Goal: Use online tool/utility: Utilize a website feature to perform a specific function

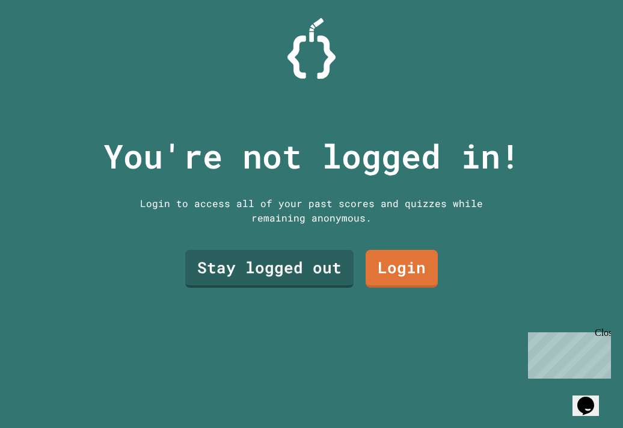
click at [247, 250] on link "Stay logged out" at bounding box center [269, 269] width 168 height 38
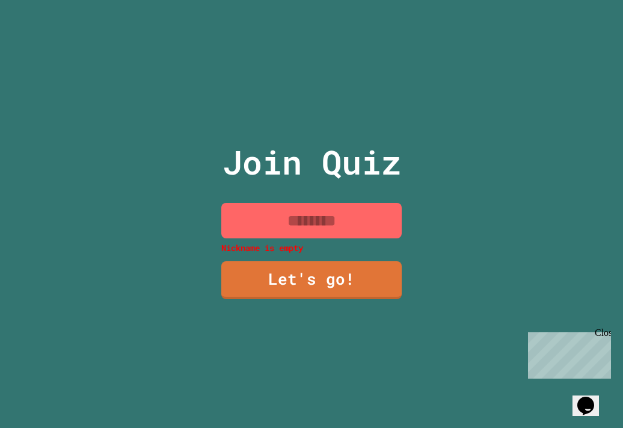
click at [272, 209] on input at bounding box center [311, 220] width 180 height 35
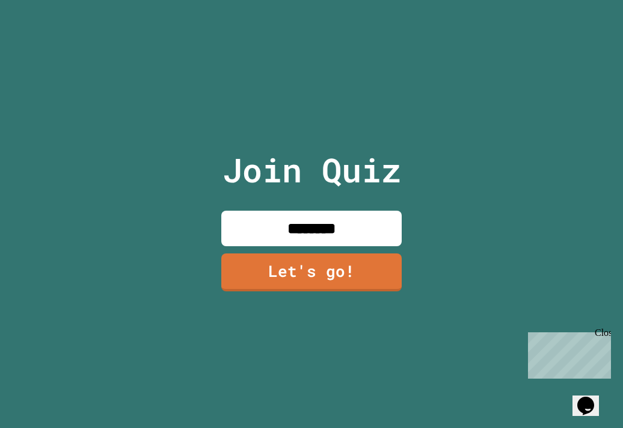
type input "********"
click at [285, 269] on link "Let's go!" at bounding box center [311, 272] width 180 height 38
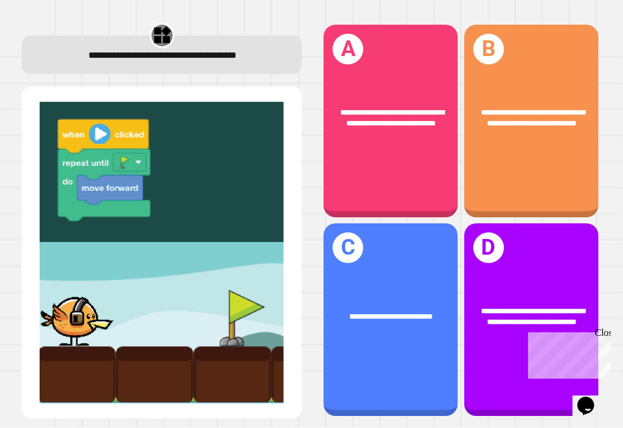
click at [512, 346] on div "**********" at bounding box center [531, 319] width 134 height 192
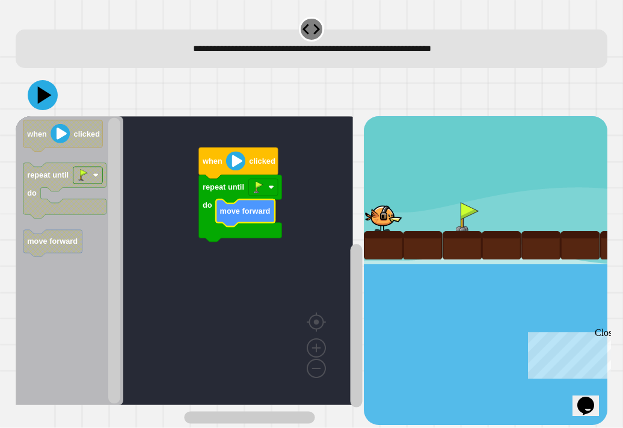
click at [218, 165] on text "when" at bounding box center [212, 160] width 20 height 9
click at [243, 164] on image "Blockly Workspace" at bounding box center [235, 160] width 19 height 19
click at [41, 102] on icon at bounding box center [45, 94] width 14 height 17
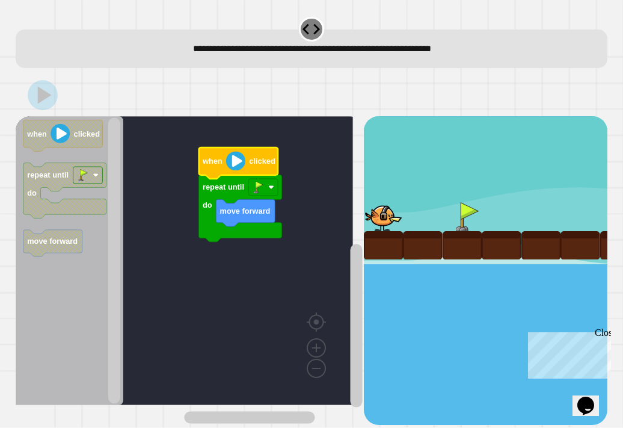
click at [219, 152] on icon "Blockly Workspace" at bounding box center [237, 162] width 79 height 31
click at [238, 165] on image "Blockly Workspace" at bounding box center [235, 160] width 19 height 19
click at [231, 164] on image "Blockly Workspace" at bounding box center [235, 160] width 19 height 19
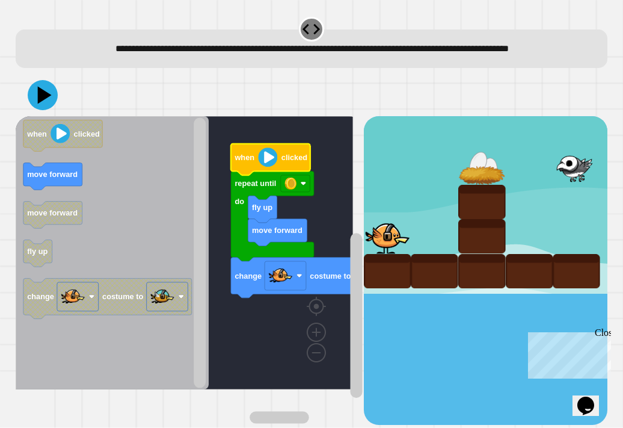
click at [276, 287] on image "Blockly Workspace" at bounding box center [280, 275] width 24 height 24
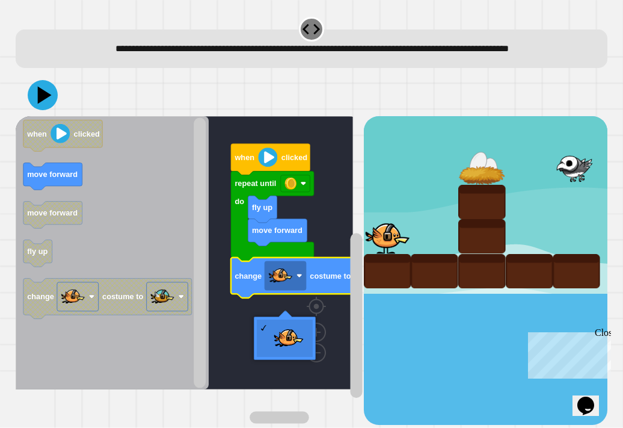
click at [281, 344] on rect "Blockly Workspace" at bounding box center [184, 252] width 337 height 273
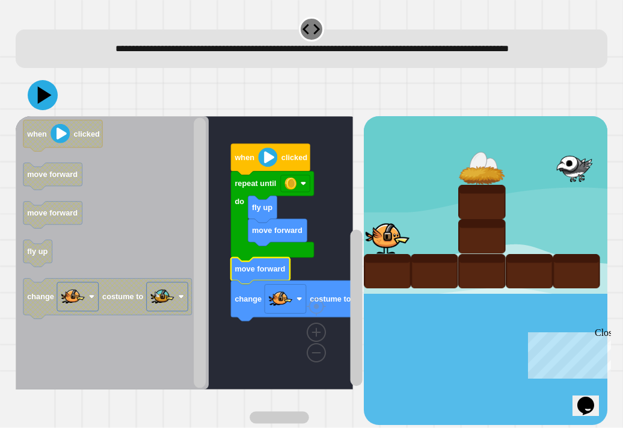
click at [54, 110] on icon at bounding box center [43, 95] width 30 height 30
click at [260, 167] on image "Blockly Workspace" at bounding box center [267, 156] width 19 height 19
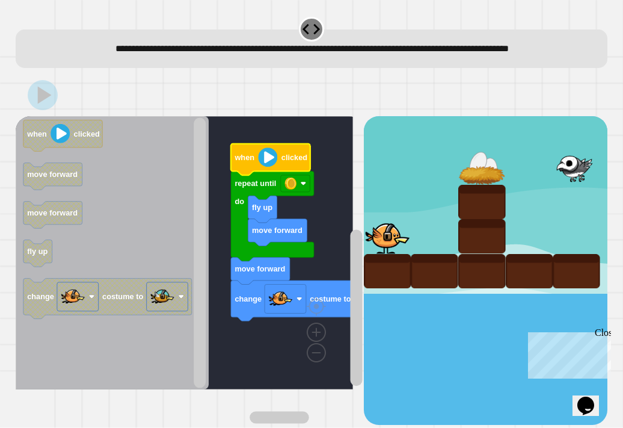
click at [262, 188] on text "repeat until" at bounding box center [255, 183] width 41 height 9
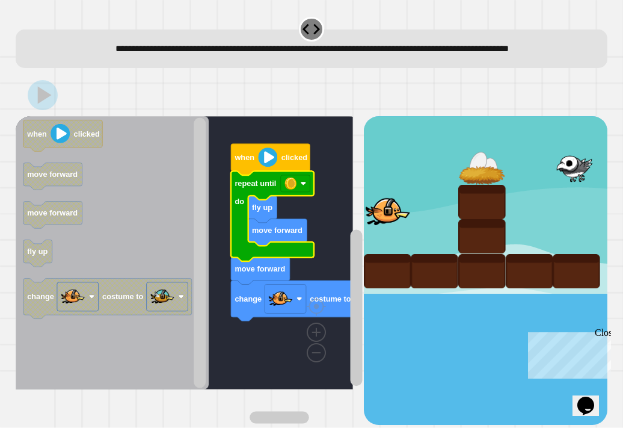
click at [248, 162] on text "when" at bounding box center [244, 157] width 20 height 9
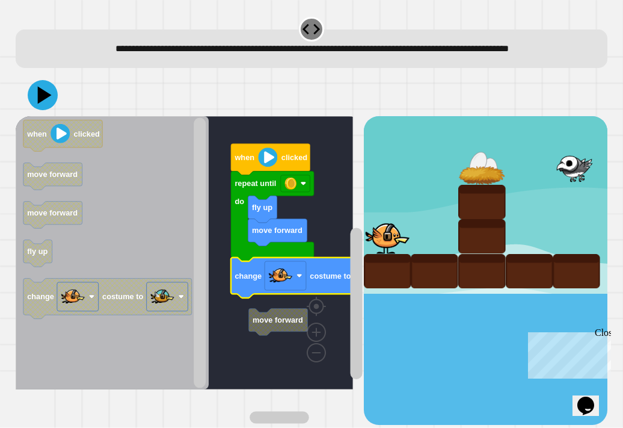
click at [252, 162] on text "when" at bounding box center [244, 157] width 20 height 9
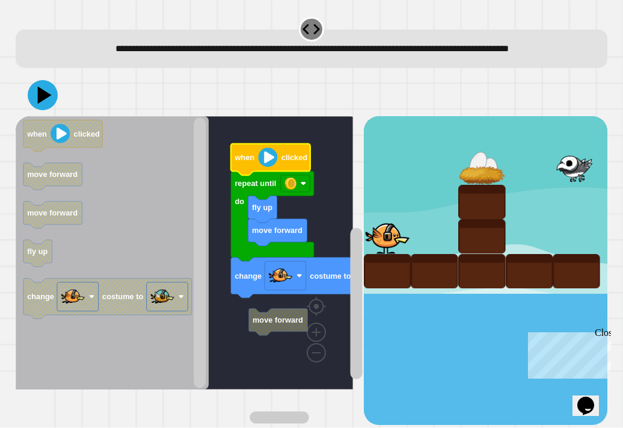
click at [266, 167] on image "Blockly Workspace" at bounding box center [267, 156] width 19 height 19
click at [255, 174] on icon "Blockly Workspace" at bounding box center [270, 159] width 79 height 31
click at [30, 110] on icon at bounding box center [43, 95] width 30 height 30
click at [248, 162] on text "when" at bounding box center [244, 157] width 20 height 9
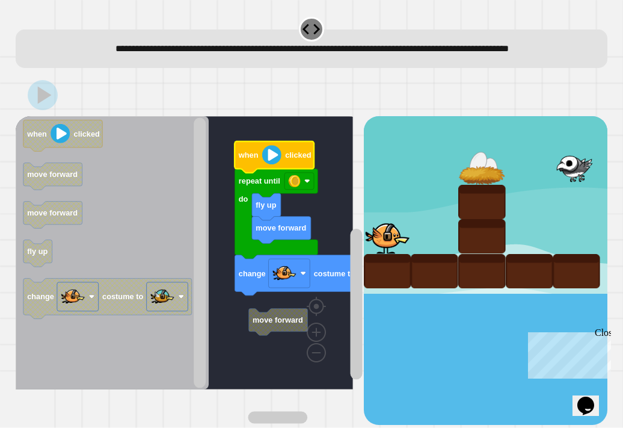
click at [266, 164] on image "Blockly Workspace" at bounding box center [271, 154] width 19 height 19
click at [273, 190] on icon "Blockly Workspace" at bounding box center [276, 214] width 83 height 90
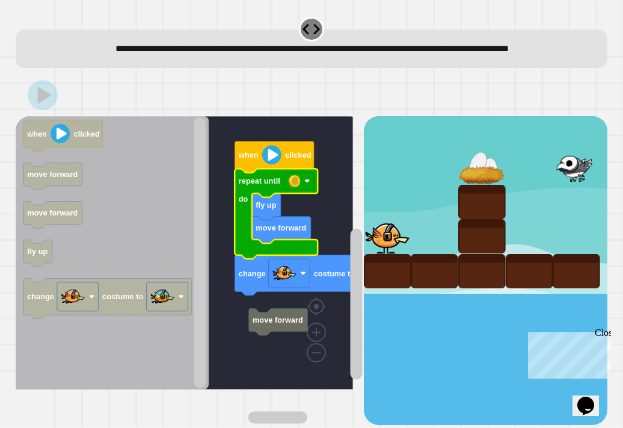
click at [262, 173] on icon "Blockly Workspace" at bounding box center [274, 156] width 79 height 31
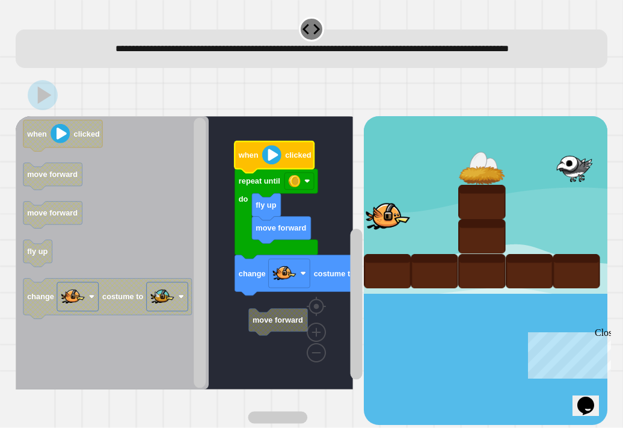
click at [259, 173] on icon "Blockly Workspace" at bounding box center [274, 156] width 79 height 31
click at [303, 189] on rect "Blockly Workspace" at bounding box center [298, 181] width 29 height 17
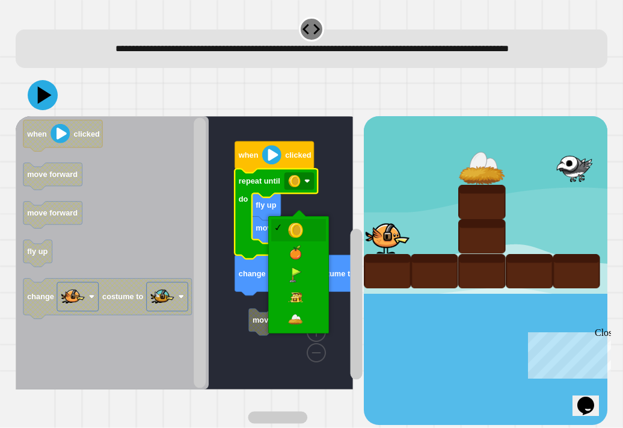
click at [286, 322] on rect "Blockly Workspace" at bounding box center [184, 252] width 337 height 273
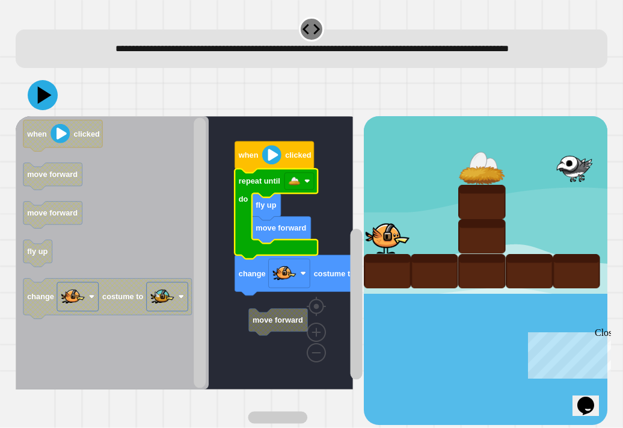
click at [262, 173] on icon "Blockly Workspace" at bounding box center [274, 156] width 79 height 31
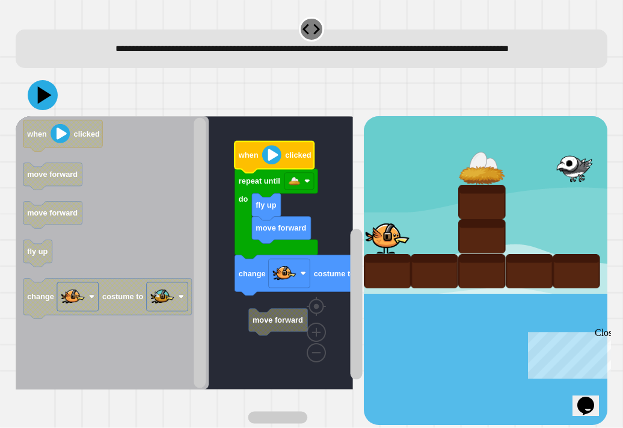
click at [35, 110] on icon at bounding box center [43, 95] width 30 height 30
click at [267, 164] on image "Blockly Workspace" at bounding box center [271, 154] width 19 height 19
click at [264, 164] on image "Blockly Workspace" at bounding box center [271, 154] width 19 height 19
click at [260, 186] on icon "Blockly Workspace" at bounding box center [276, 214] width 83 height 90
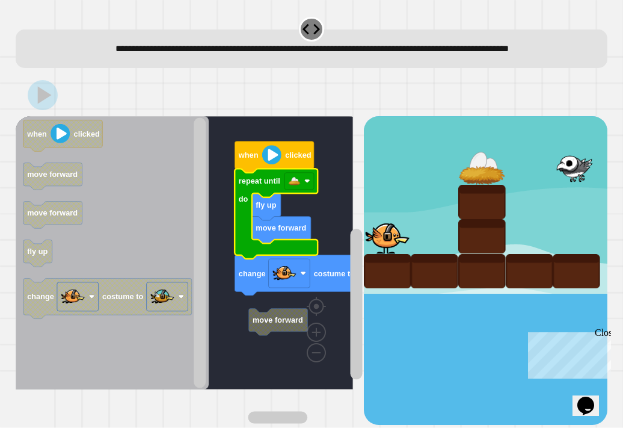
click at [257, 173] on icon "Blockly Workspace" at bounding box center [274, 156] width 79 height 31
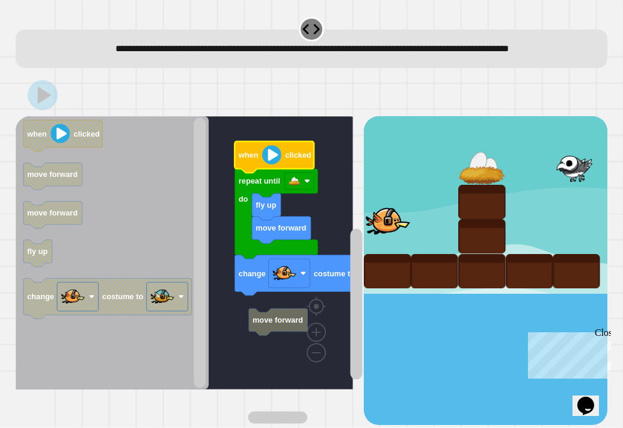
click at [254, 165] on icon "Blockly Workspace" at bounding box center [274, 156] width 79 height 31
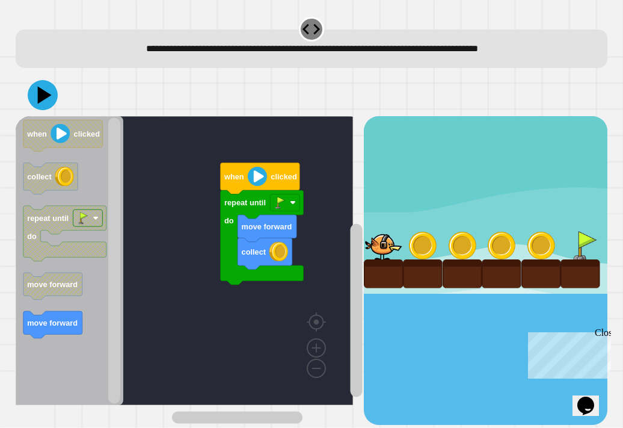
click at [244, 183] on icon "Blockly Workspace" at bounding box center [259, 178] width 79 height 31
click at [43, 100] on icon at bounding box center [43, 95] width 30 height 30
click at [241, 181] on text "when" at bounding box center [234, 176] width 20 height 9
click at [239, 181] on text "when" at bounding box center [234, 176] width 20 height 9
click at [296, 195] on rect "Blockly Workspace" at bounding box center [284, 202] width 29 height 17
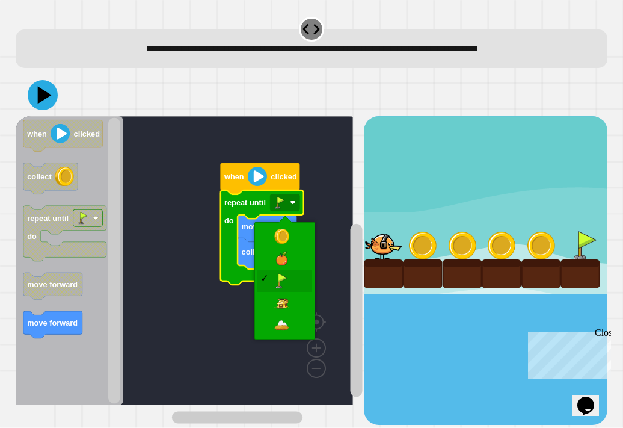
click at [278, 225] on text "move forward" at bounding box center [266, 226] width 51 height 9
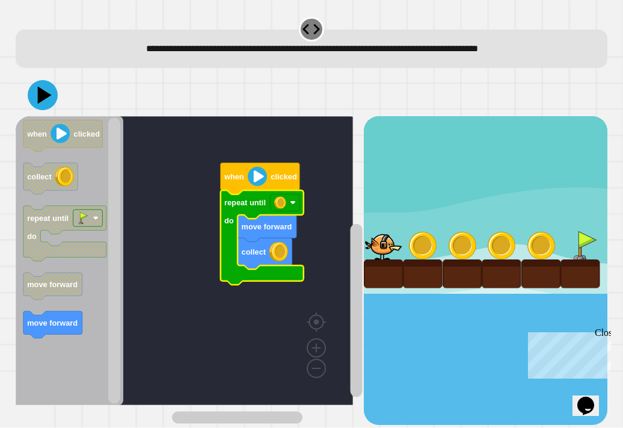
click at [291, 210] on rect "Blockly Workspace" at bounding box center [284, 202] width 29 height 17
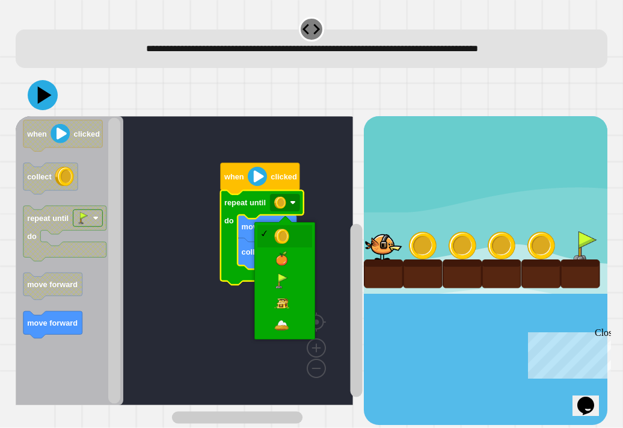
click at [281, 288] on rect "Blockly Workspace" at bounding box center [184, 260] width 337 height 289
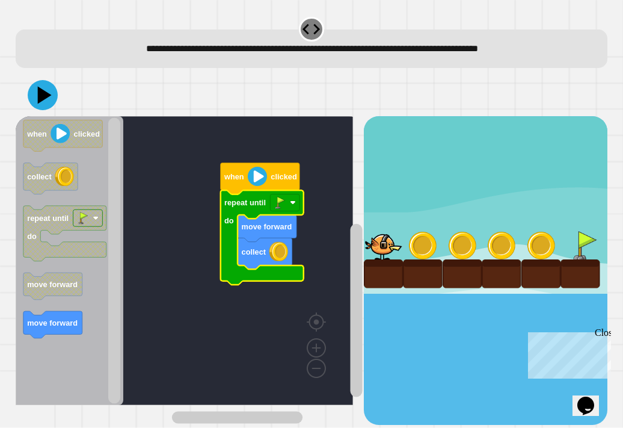
click at [272, 204] on rect "Blockly Workspace" at bounding box center [284, 202] width 29 height 17
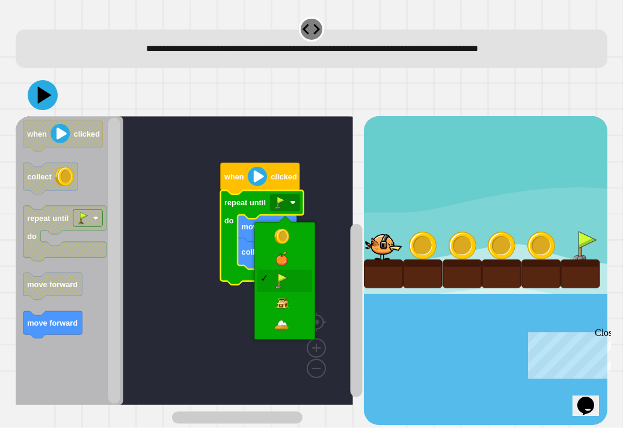
click at [271, 239] on icon "Blockly Workspace" at bounding box center [265, 253] width 54 height 31
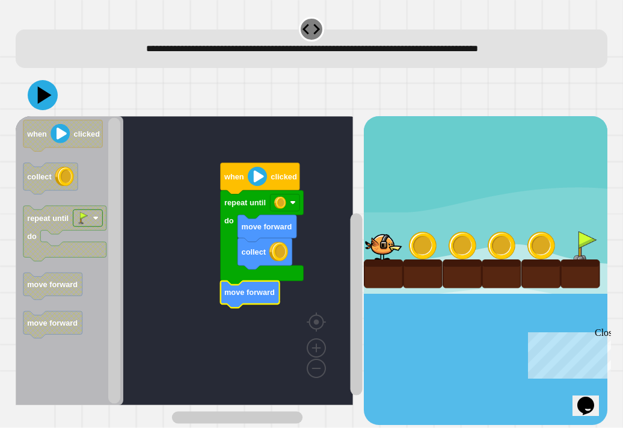
click at [41, 97] on icon at bounding box center [45, 94] width 14 height 17
click at [237, 171] on icon "Blockly Workspace" at bounding box center [259, 178] width 79 height 31
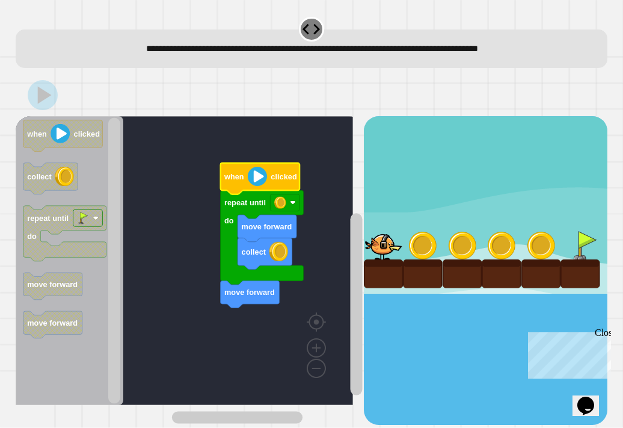
click at [245, 183] on icon "Blockly Workspace" at bounding box center [259, 178] width 79 height 31
click at [246, 173] on icon "Blockly Workspace" at bounding box center [259, 178] width 79 height 31
click at [275, 200] on image "Blockly Workspace" at bounding box center [280, 203] width 12 height 12
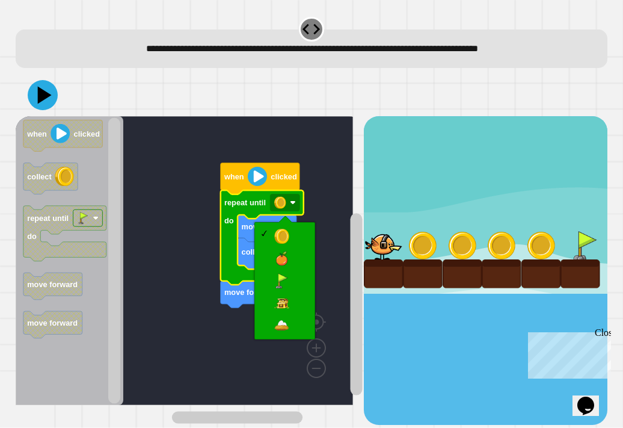
click at [271, 287] on icon "Blockly Workspace" at bounding box center [249, 294] width 59 height 27
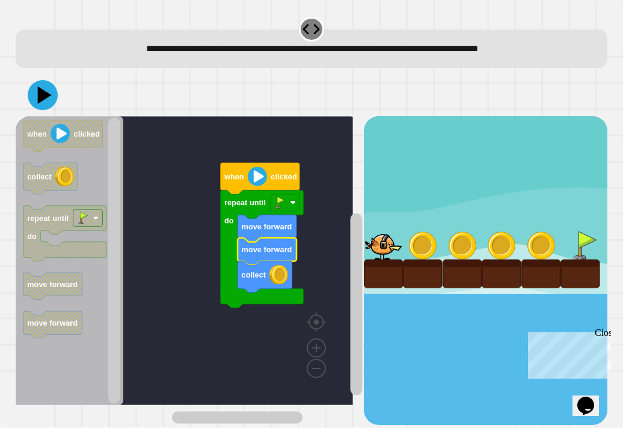
click at [245, 183] on icon "Blockly Workspace" at bounding box center [259, 178] width 79 height 31
click at [257, 185] on image "Blockly Workspace" at bounding box center [257, 176] width 19 height 19
click at [259, 190] on icon "Blockly Workspace" at bounding box center [259, 178] width 79 height 31
click at [255, 182] on image "Blockly Workspace" at bounding box center [257, 176] width 19 height 19
click at [246, 180] on icon "Blockly Workspace" at bounding box center [259, 178] width 79 height 31
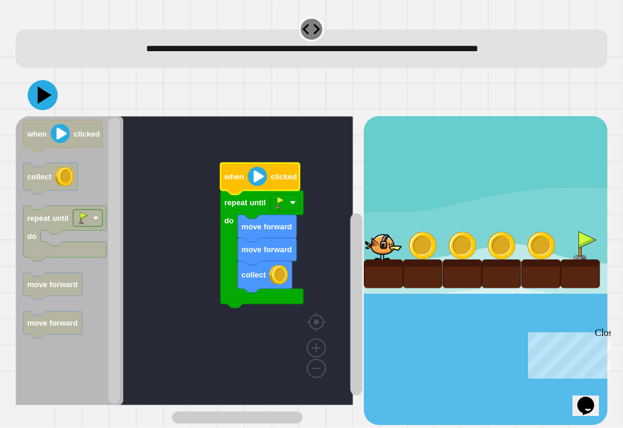
click at [43, 102] on icon at bounding box center [43, 95] width 30 height 30
click at [238, 176] on text "when" at bounding box center [234, 176] width 20 height 9
click at [232, 174] on text "when" at bounding box center [234, 176] width 20 height 9
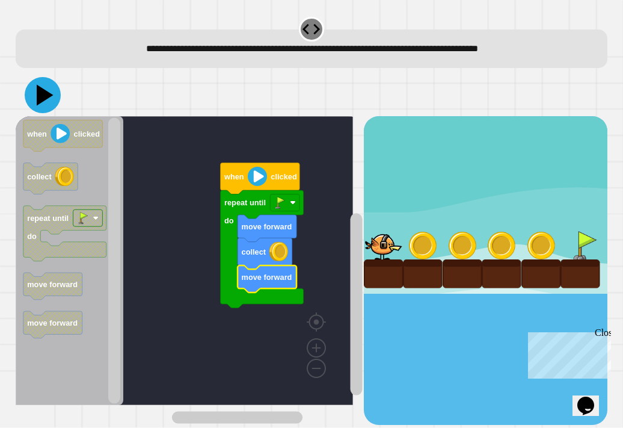
click at [43, 99] on icon at bounding box center [45, 95] width 17 height 21
click at [238, 168] on icon "Blockly Workspace" at bounding box center [259, 178] width 79 height 31
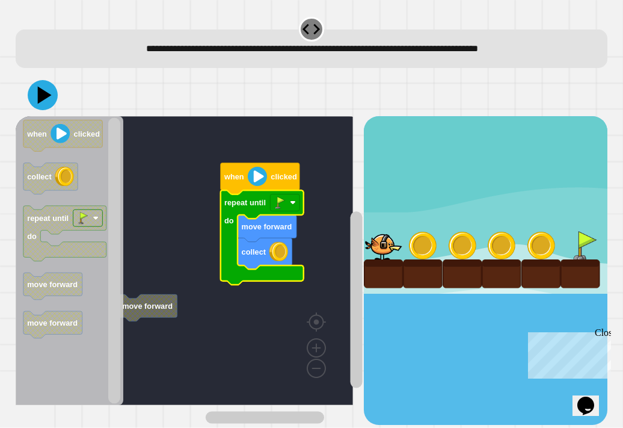
click at [254, 178] on image "Blockly Workspace" at bounding box center [257, 176] width 19 height 19
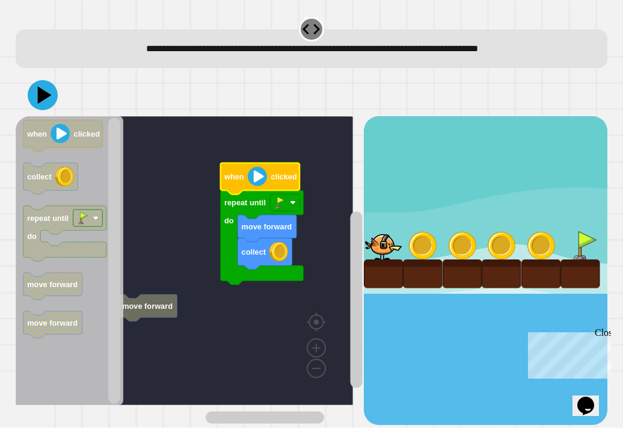
click at [257, 183] on image "Blockly Workspace" at bounding box center [257, 176] width 19 height 19
click at [37, 102] on icon at bounding box center [43, 95] width 30 height 30
click at [233, 192] on icon "Blockly Workspace" at bounding box center [259, 178] width 79 height 31
click at [245, 181] on icon "Blockly Workspace" at bounding box center [259, 178] width 79 height 31
click at [242, 181] on text "when" at bounding box center [234, 176] width 20 height 9
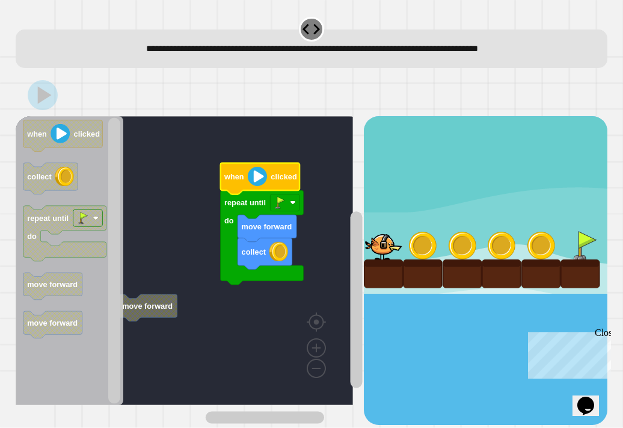
click at [238, 177] on text "when" at bounding box center [234, 176] width 20 height 9
click at [283, 202] on image "Blockly Workspace" at bounding box center [280, 203] width 12 height 12
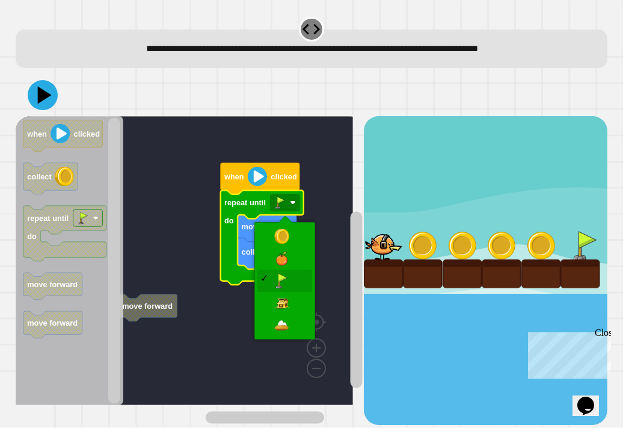
click at [272, 301] on rect "Blockly Workspace" at bounding box center [184, 260] width 337 height 289
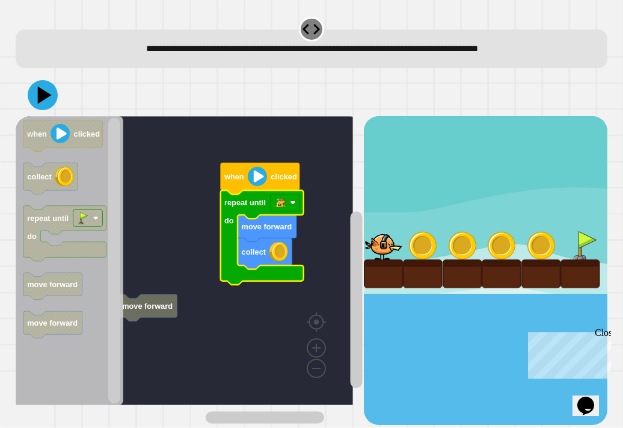
click at [255, 192] on icon "Blockly Workspace" at bounding box center [261, 237] width 83 height 94
click at [40, 107] on icon at bounding box center [43, 95] width 30 height 30
click at [229, 171] on icon "Blockly Workspace" at bounding box center [259, 178] width 79 height 31
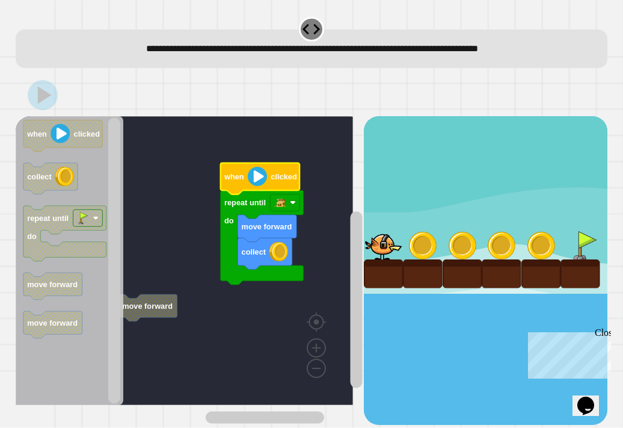
click at [242, 177] on text "when" at bounding box center [234, 176] width 20 height 9
click at [248, 182] on image "Blockly Workspace" at bounding box center [257, 176] width 19 height 19
click at [258, 176] on image "Blockly Workspace" at bounding box center [257, 176] width 19 height 19
click at [254, 173] on image "Blockly Workspace" at bounding box center [257, 176] width 19 height 19
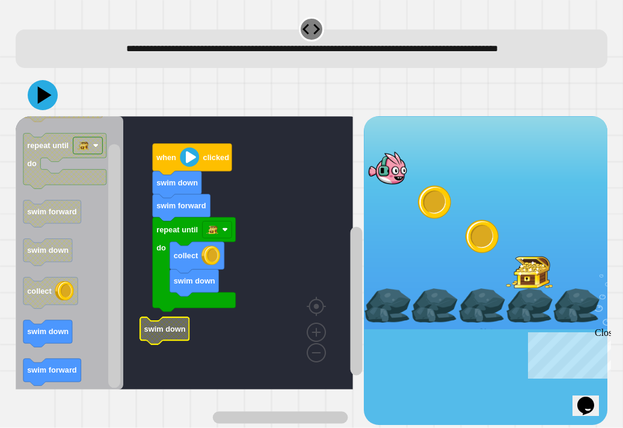
click at [182, 167] on image "Blockly Workspace" at bounding box center [189, 156] width 19 height 19
click at [41, 103] on icon at bounding box center [45, 94] width 14 height 17
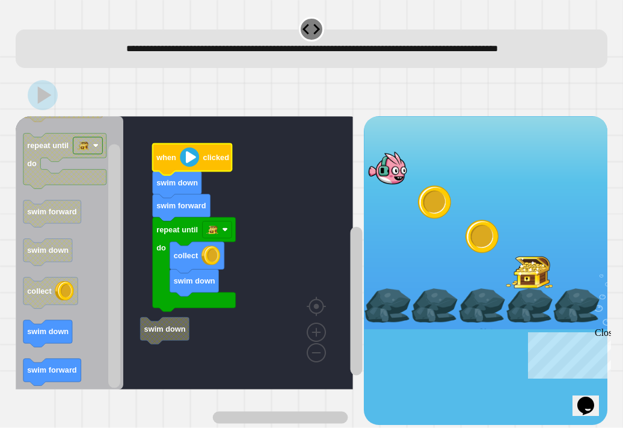
click at [180, 167] on image "Blockly Workspace" at bounding box center [189, 156] width 19 height 19
click at [188, 167] on image "Blockly Workspace" at bounding box center [189, 156] width 19 height 19
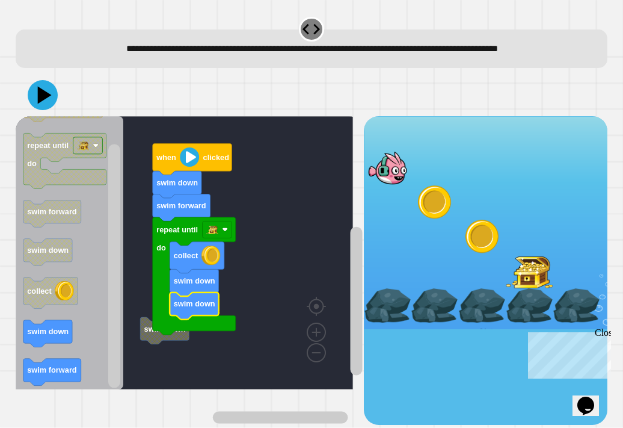
click at [178, 173] on icon "Blockly Workspace" at bounding box center [192, 159] width 79 height 31
click at [179, 175] on icon "Blockly Workspace" at bounding box center [192, 159] width 79 height 31
click at [43, 103] on icon at bounding box center [45, 94] width 14 height 17
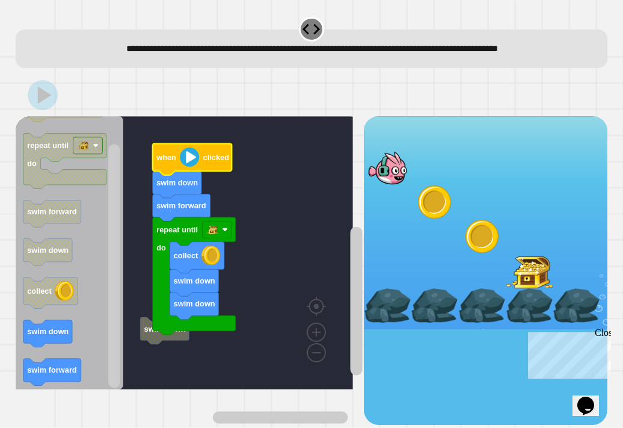
click at [177, 175] on icon "Blockly Workspace" at bounding box center [192, 159] width 79 height 31
click at [163, 162] on text "when" at bounding box center [166, 157] width 20 height 9
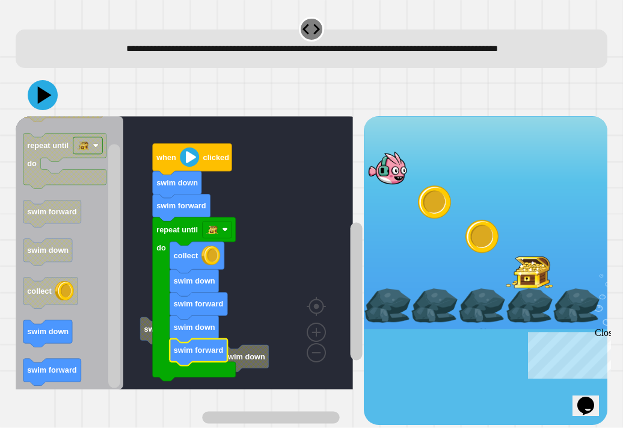
click at [176, 172] on icon "Blockly Workspace" at bounding box center [192, 159] width 79 height 31
click at [31, 110] on icon at bounding box center [43, 95] width 30 height 30
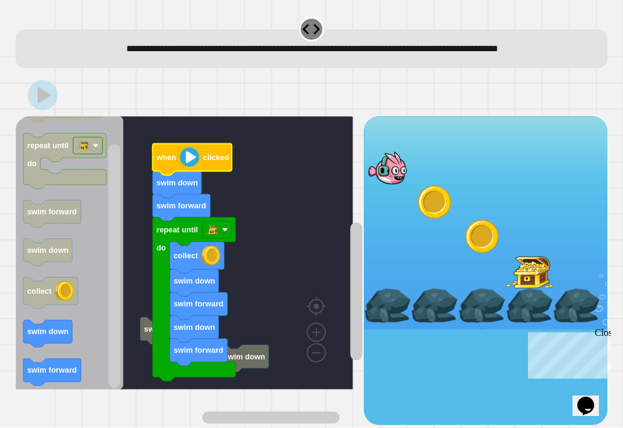
click at [158, 163] on icon "Blockly Workspace" at bounding box center [192, 159] width 79 height 31
click at [181, 167] on image "Blockly Workspace" at bounding box center [189, 156] width 19 height 19
click at [190, 167] on image "Blockly Workspace" at bounding box center [189, 156] width 19 height 19
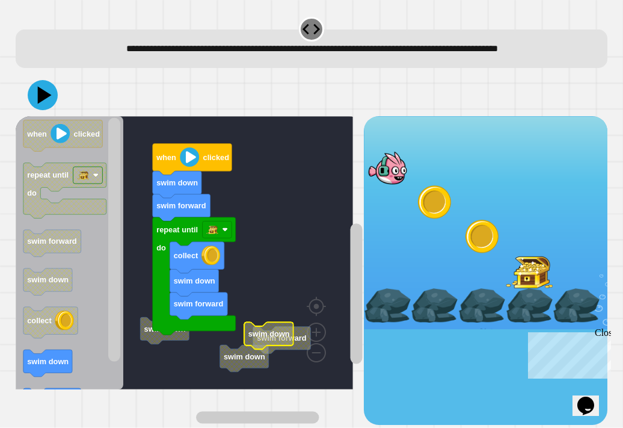
click at [47, 110] on icon at bounding box center [43, 95] width 30 height 30
click at [166, 162] on text "when" at bounding box center [166, 157] width 20 height 9
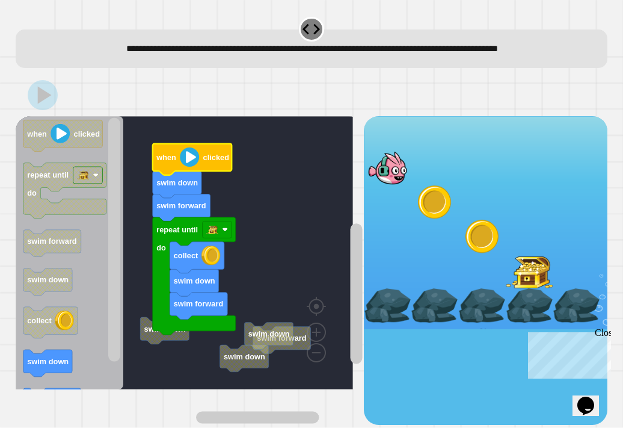
click at [172, 162] on text "when" at bounding box center [166, 157] width 20 height 9
click at [166, 165] on icon "Blockly Workspace" at bounding box center [192, 159] width 79 height 31
click at [171, 167] on icon "Blockly Workspace" at bounding box center [192, 159] width 79 height 31
click at [177, 173] on icon "Blockly Workspace" at bounding box center [192, 159] width 79 height 31
click at [0, 0] on div at bounding box center [0, 0] width 0 height 0
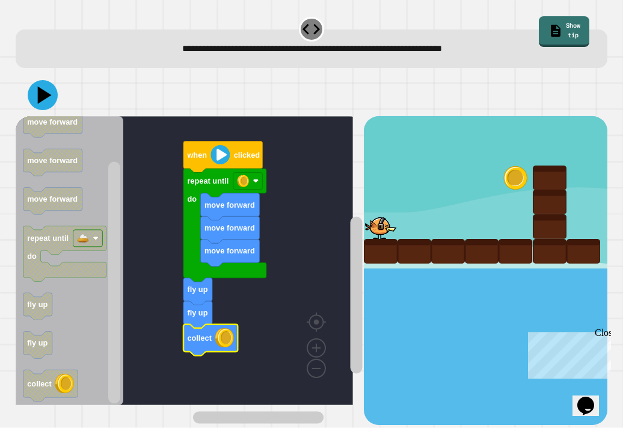
click at [243, 180] on image "Blockly Workspace" at bounding box center [243, 181] width 12 height 12
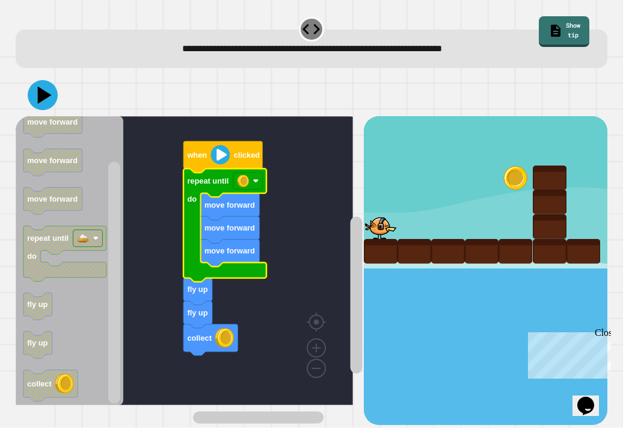
click at [269, 349] on rect "Blockly Workspace" at bounding box center [184, 260] width 337 height 289
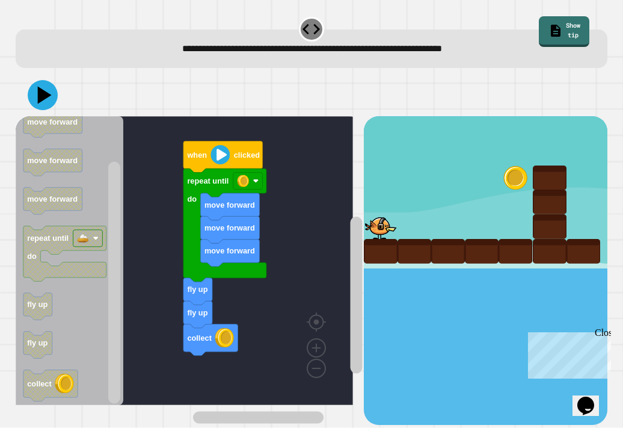
click at [203, 158] on text "when" at bounding box center [196, 154] width 20 height 9
click at [43, 100] on icon at bounding box center [45, 94] width 14 height 17
click at [198, 156] on text "when" at bounding box center [196, 154] width 20 height 9
click at [198, 159] on text "when" at bounding box center [196, 154] width 20 height 9
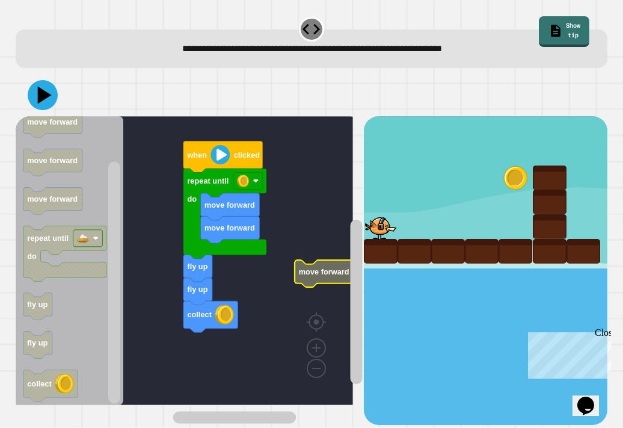
click at [207, 162] on icon "Blockly Workspace" at bounding box center [222, 156] width 79 height 31
click at [214, 171] on icon "Blockly Workspace" at bounding box center [224, 213] width 83 height 90
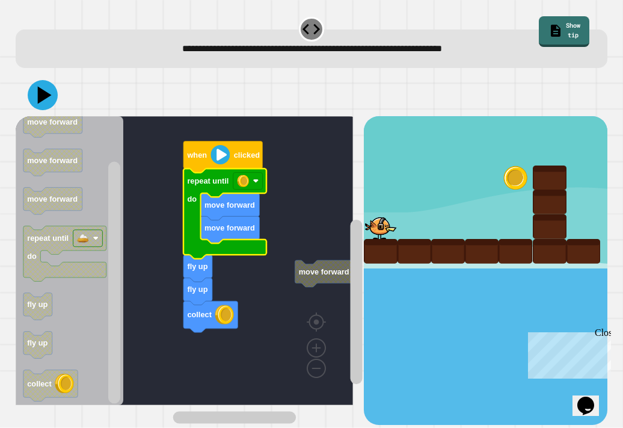
click at [196, 155] on text "when" at bounding box center [196, 154] width 20 height 9
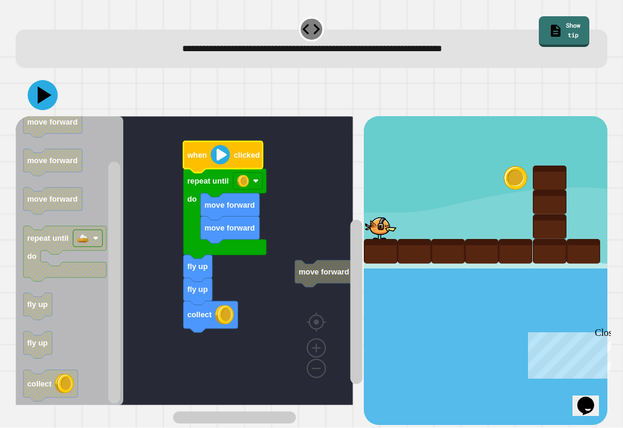
click at [55, 94] on button at bounding box center [43, 95] width 30 height 30
click at [214, 170] on icon "Blockly Workspace" at bounding box center [222, 156] width 79 height 31
click at [198, 152] on text "when" at bounding box center [196, 154] width 20 height 9
click at [197, 152] on text "when" at bounding box center [196, 154] width 20 height 9
click at [218, 160] on image "Blockly Workspace" at bounding box center [219, 154] width 19 height 19
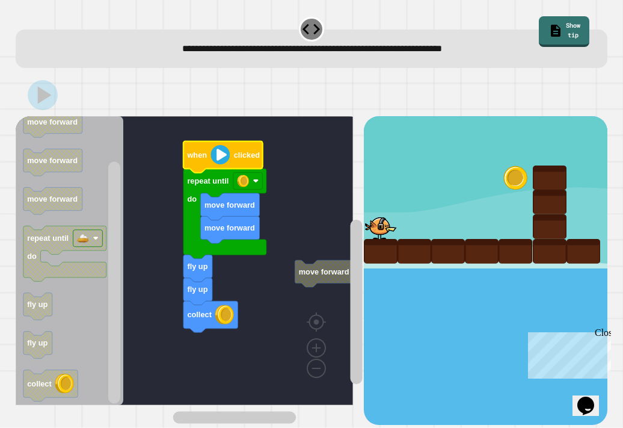
click at [220, 169] on icon "Blockly Workspace" at bounding box center [222, 156] width 79 height 31
click at [206, 159] on text "when" at bounding box center [196, 154] width 20 height 9
click at [204, 159] on text "when" at bounding box center [196, 154] width 20 height 9
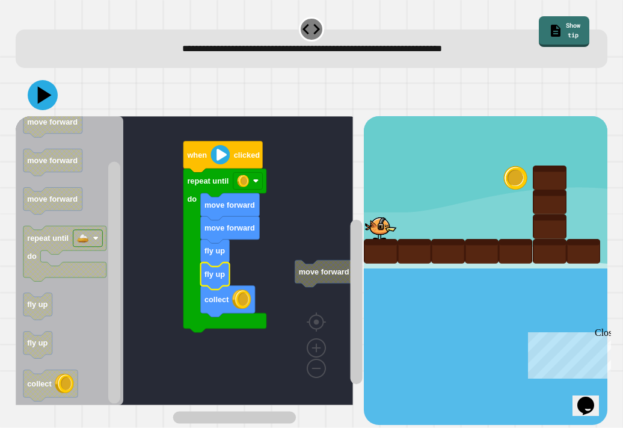
click at [40, 105] on icon at bounding box center [43, 95] width 30 height 30
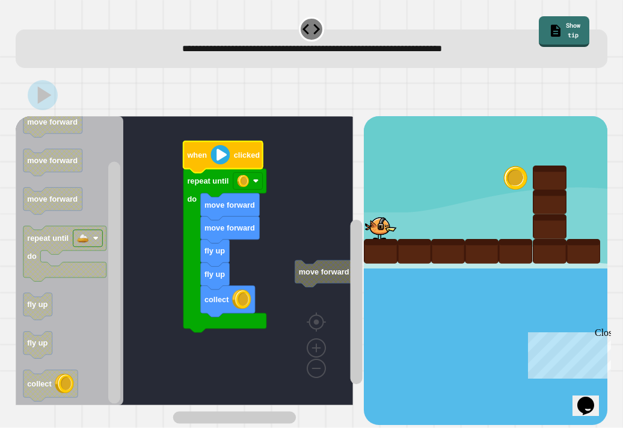
click at [208, 154] on icon "Blockly Workspace" at bounding box center [222, 156] width 79 height 31
click at [212, 162] on image "Blockly Workspace" at bounding box center [219, 154] width 19 height 19
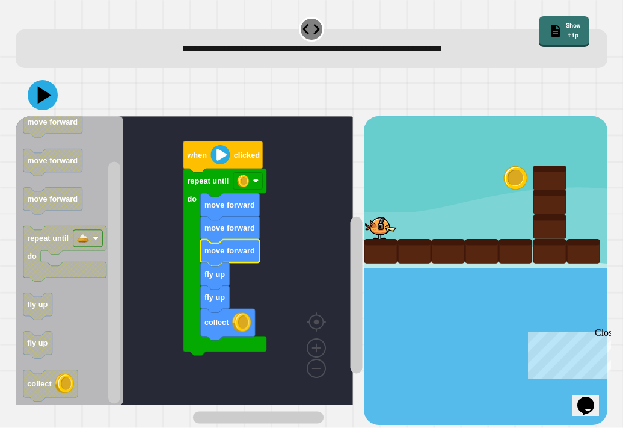
click at [41, 102] on icon at bounding box center [43, 95] width 30 height 30
click at [195, 159] on text "when" at bounding box center [196, 154] width 20 height 9
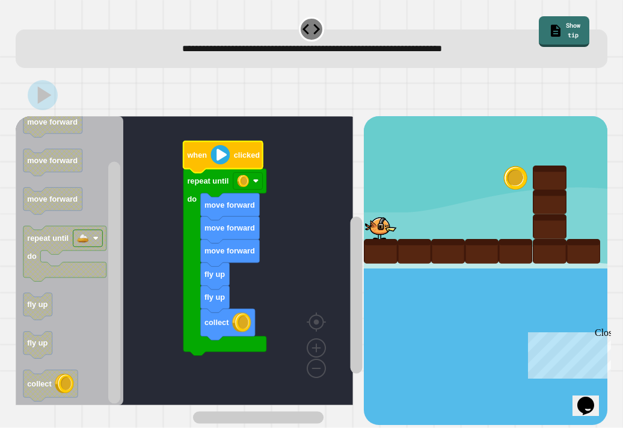
click at [197, 159] on text "when" at bounding box center [196, 154] width 20 height 9
click at [215, 161] on image "Blockly Workspace" at bounding box center [219, 154] width 19 height 19
click at [212, 161] on image "Blockly Workspace" at bounding box center [219, 154] width 19 height 19
click at [238, 185] on image "Blockly Workspace" at bounding box center [243, 181] width 12 height 12
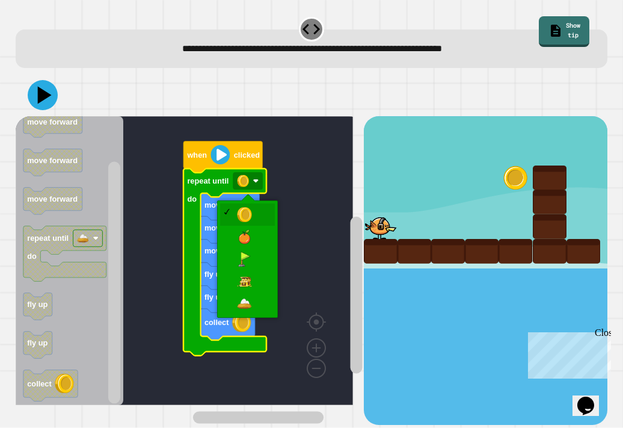
click at [281, 345] on rect "Blockly Workspace" at bounding box center [184, 260] width 337 height 289
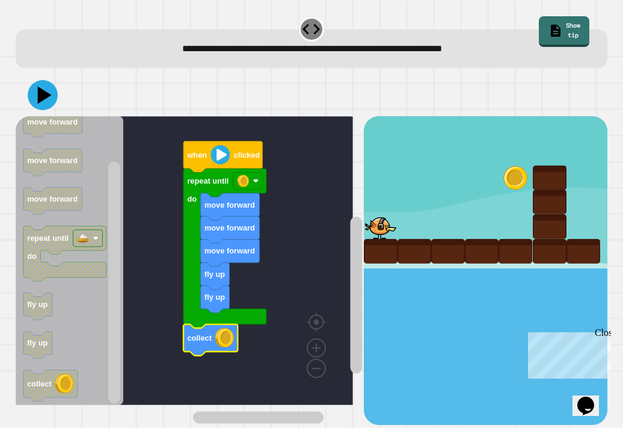
click at [202, 159] on text "when" at bounding box center [196, 154] width 20 height 9
click at [38, 102] on icon at bounding box center [43, 95] width 30 height 30
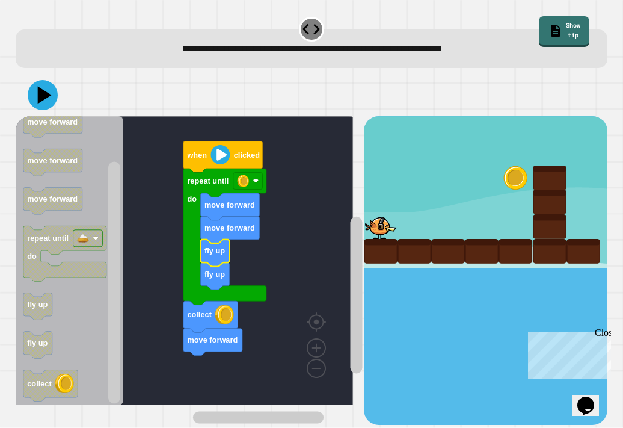
click at [42, 101] on icon at bounding box center [43, 95] width 30 height 30
click at [51, 108] on icon at bounding box center [43, 95] width 30 height 30
click at [195, 159] on text "when" at bounding box center [196, 154] width 20 height 9
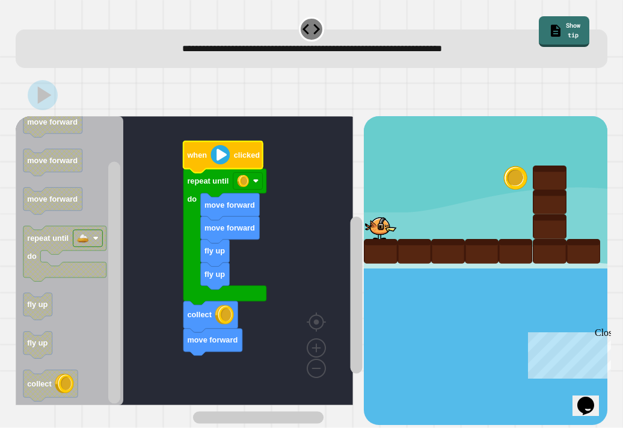
click at [195, 149] on icon "Blockly Workspace" at bounding box center [222, 156] width 79 height 31
click at [201, 162] on icon "Blockly Workspace" at bounding box center [222, 156] width 79 height 31
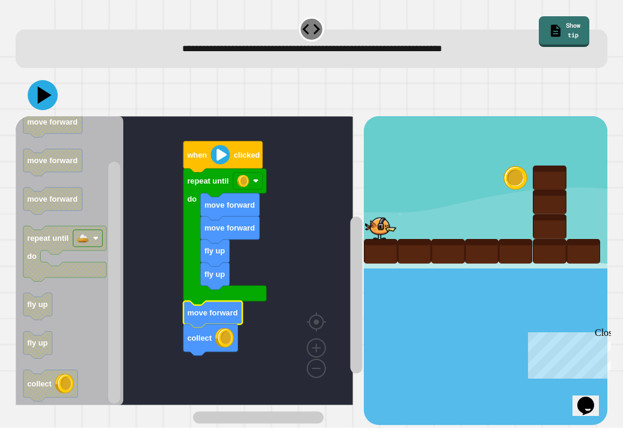
click at [49, 99] on icon at bounding box center [43, 95] width 30 height 30
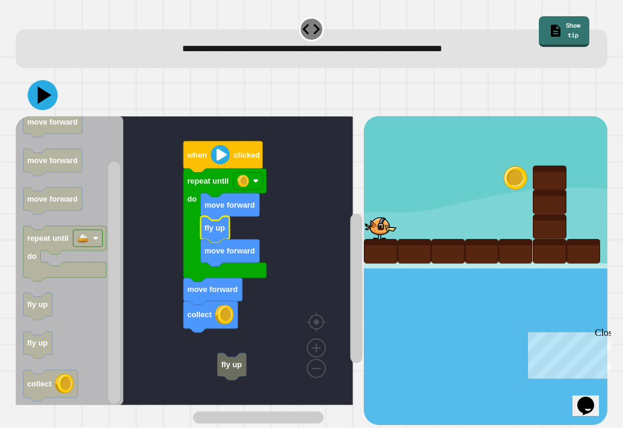
click at [36, 94] on icon at bounding box center [43, 95] width 30 height 30
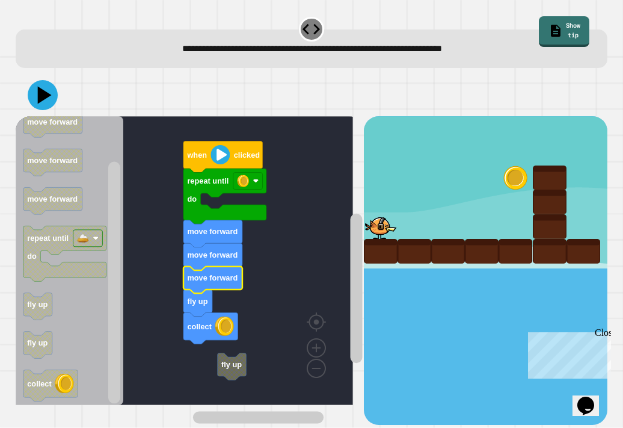
click at [46, 97] on icon at bounding box center [45, 94] width 14 height 17
click at [195, 153] on text "when" at bounding box center [196, 154] width 20 height 9
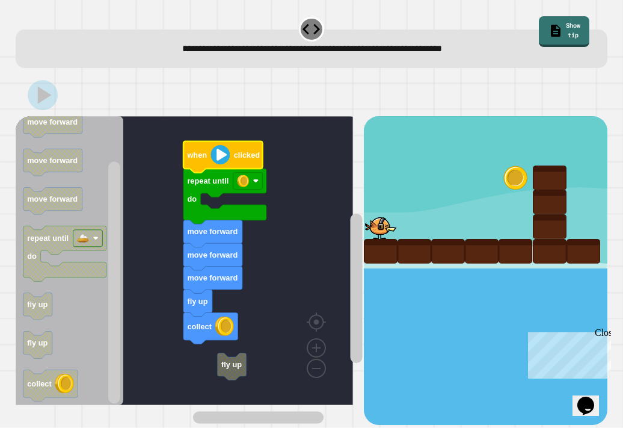
click at [193, 156] on text "when" at bounding box center [196, 154] width 20 height 9
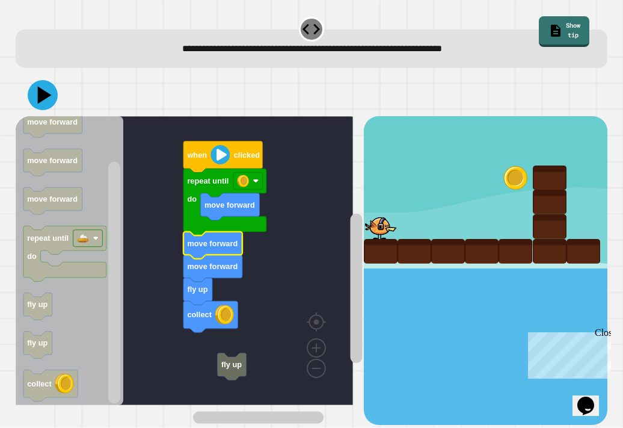
click at [51, 106] on icon at bounding box center [43, 95] width 30 height 30
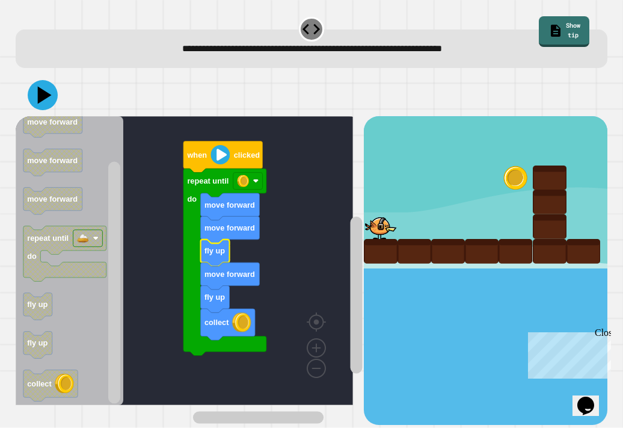
click at [38, 98] on icon at bounding box center [43, 95] width 30 height 30
click at [207, 159] on icon "Blockly Workspace" at bounding box center [222, 156] width 79 height 31
click at [212, 159] on image "Blockly Workspace" at bounding box center [219, 154] width 19 height 19
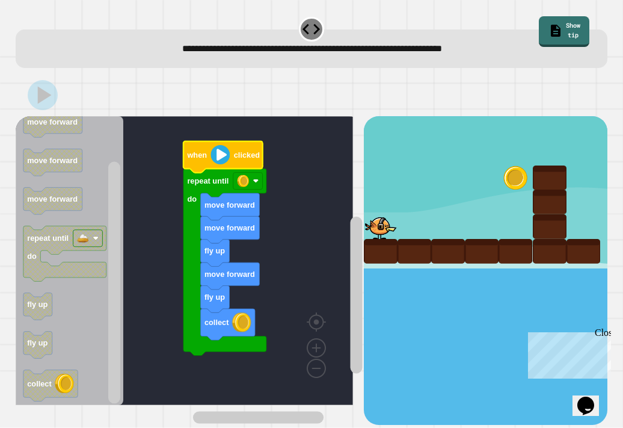
click at [211, 159] on image "Blockly Workspace" at bounding box center [219, 154] width 19 height 19
click at [208, 156] on icon "Blockly Workspace" at bounding box center [222, 156] width 79 height 31
click at [207, 152] on icon "Blockly Workspace" at bounding box center [222, 156] width 79 height 31
click at [208, 160] on icon "Blockly Workspace" at bounding box center [222, 156] width 79 height 31
click at [209, 169] on icon "Blockly Workspace" at bounding box center [222, 156] width 79 height 31
